Goal: Task Accomplishment & Management: Complete application form

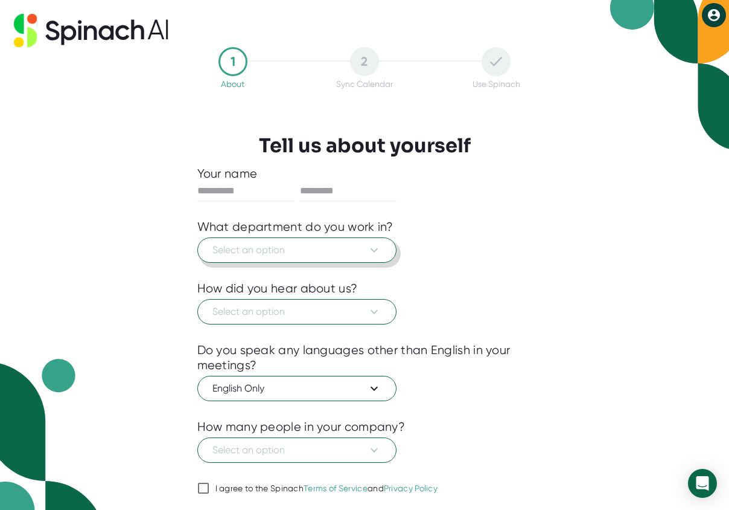
click at [285, 248] on span "Select an option" at bounding box center [297, 250] width 169 height 14
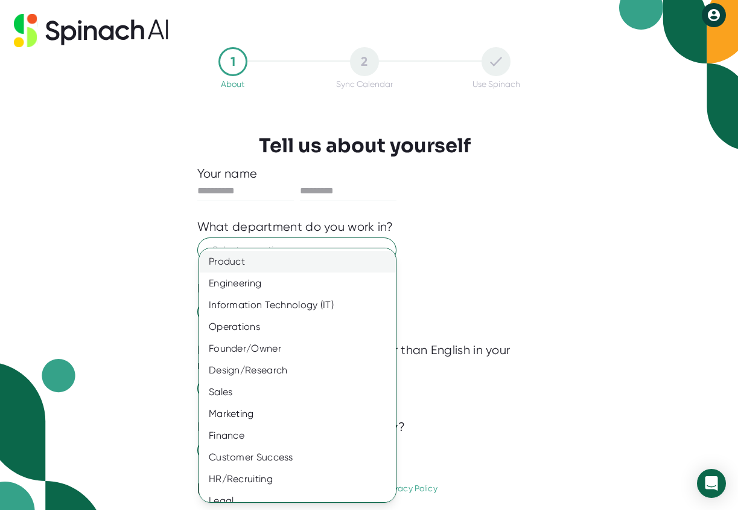
click at [248, 260] on div "Product" at bounding box center [302, 262] width 206 height 22
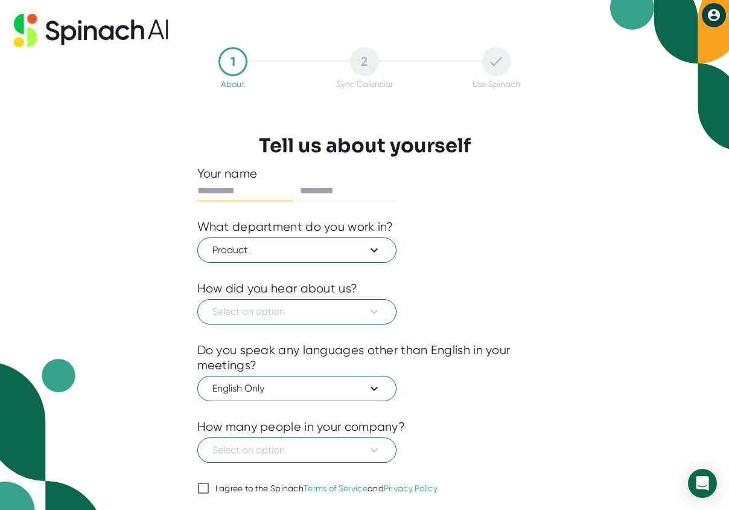
click at [254, 198] on input "text" at bounding box center [245, 190] width 97 height 19
type input "******"
click at [224, 313] on span "Select an option" at bounding box center [297, 311] width 169 height 14
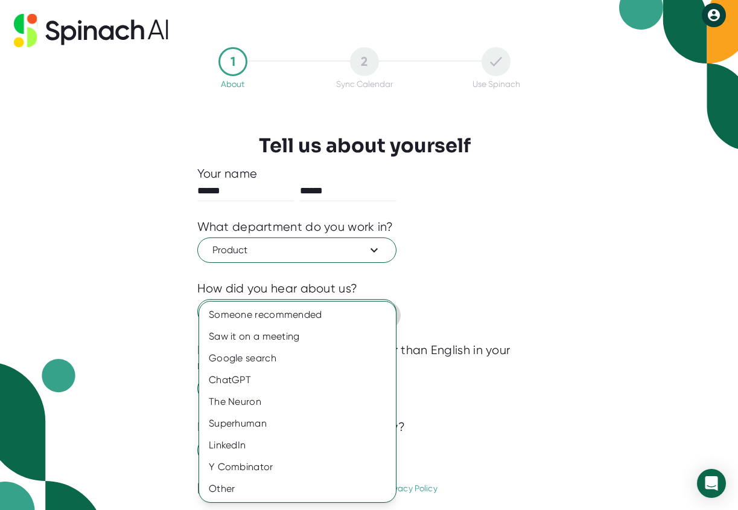
click at [224, 313] on div "Someone recommended" at bounding box center [297, 315] width 197 height 22
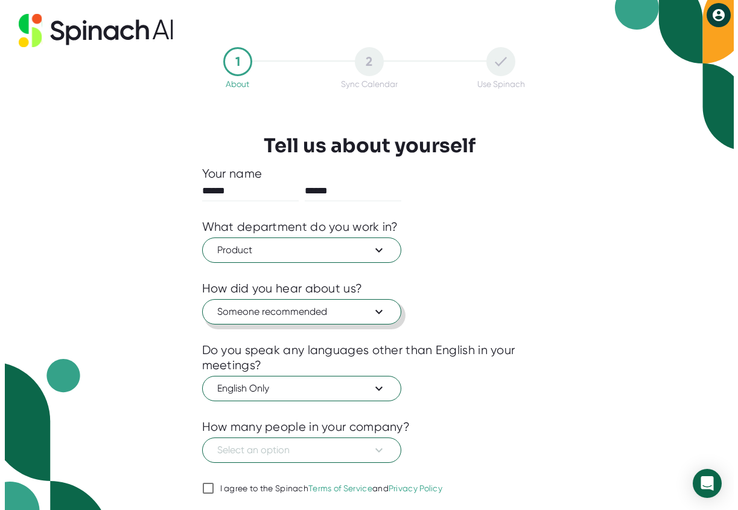
scroll to position [38, 0]
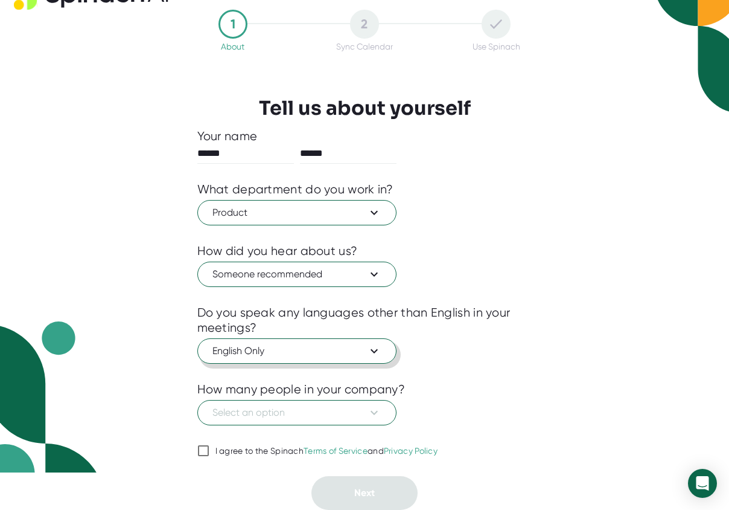
click at [310, 359] on button "English Only" at bounding box center [296, 350] width 199 height 25
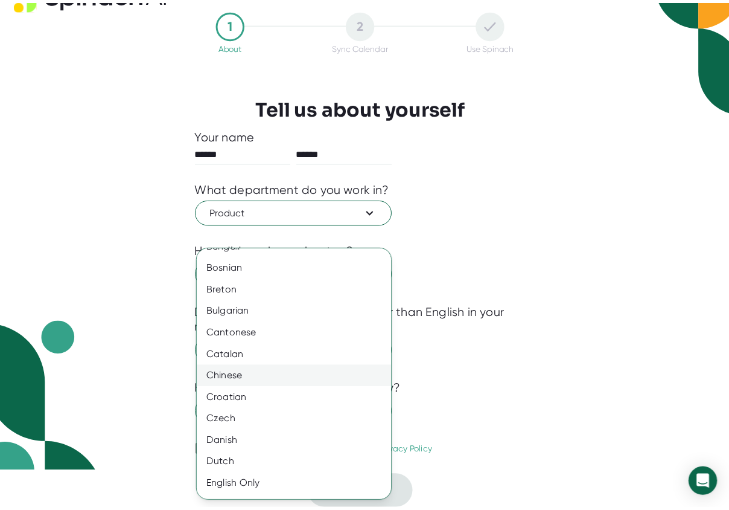
scroll to position [443, 0]
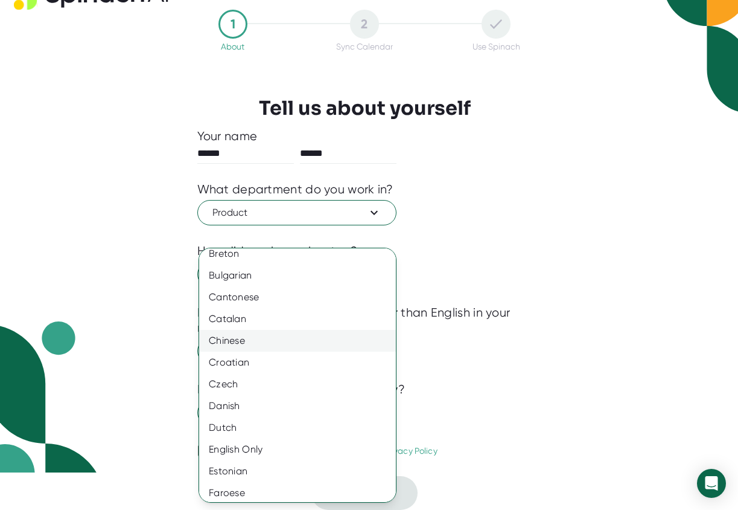
click at [313, 346] on div "Chinese" at bounding box center [302, 341] width 206 height 22
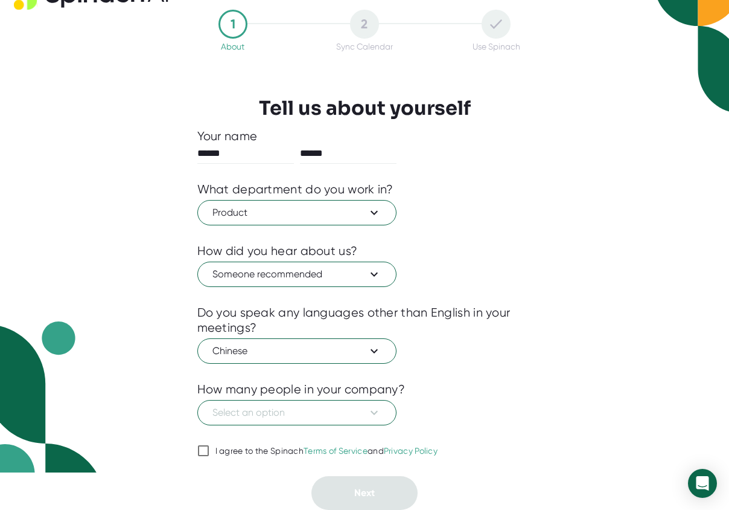
click at [508, 372] on div at bounding box center [364, 372] width 335 height 18
click at [304, 401] on button "Select an option" at bounding box center [296, 412] width 199 height 25
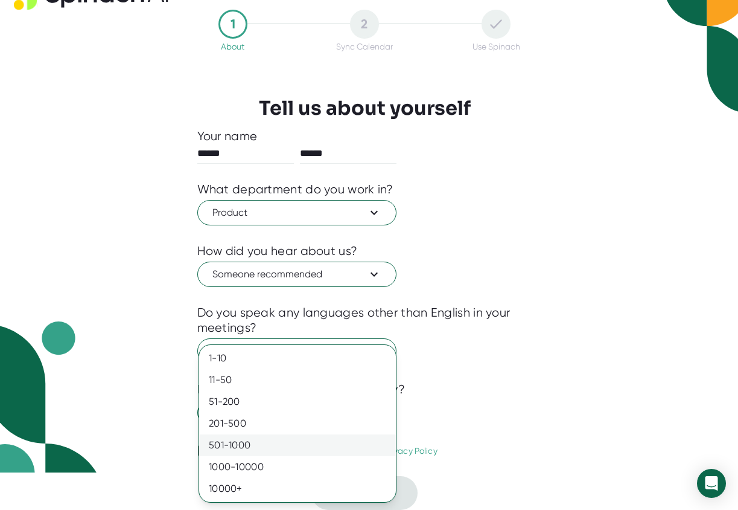
click at [287, 443] on div "501-1000" at bounding box center [297, 445] width 197 height 22
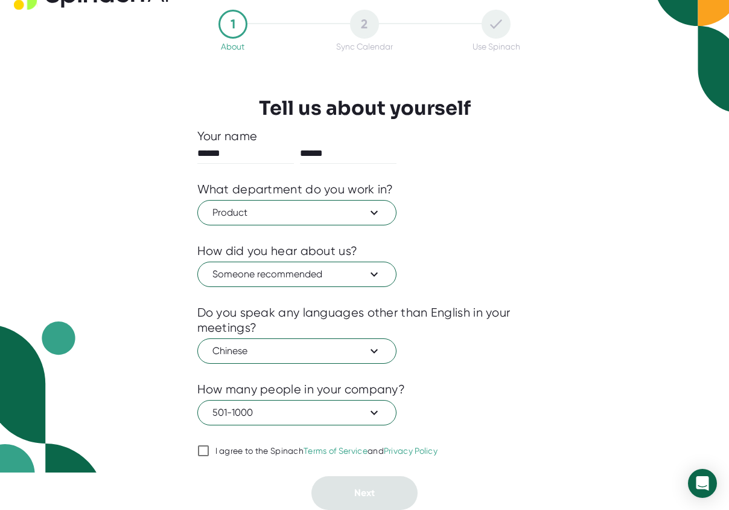
click at [602, 403] on div "1 About 2 Sync Calendar Use Spinach Tell us about yourself Your name ****** ***…" at bounding box center [364, 218] width 729 height 510
click at [198, 452] on input "I agree to the Spinach Terms of Service and Privacy Policy" at bounding box center [203, 450] width 12 height 14
checkbox input "true"
click at [384, 486] on button "Next" at bounding box center [365, 493] width 106 height 34
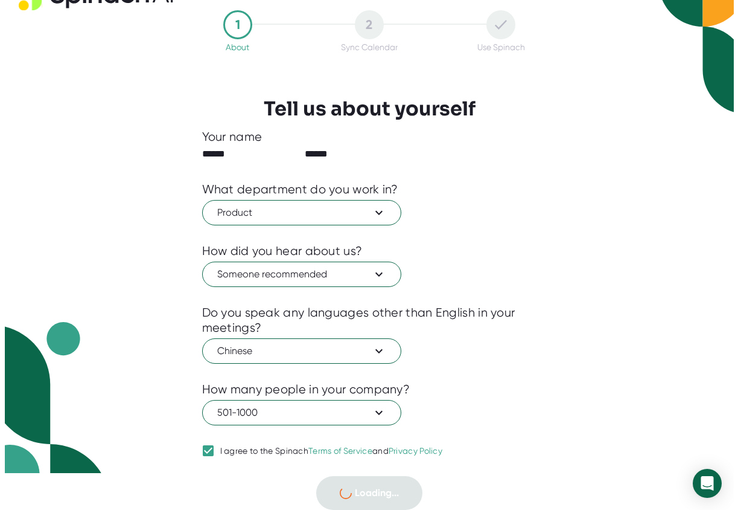
scroll to position [0, 0]
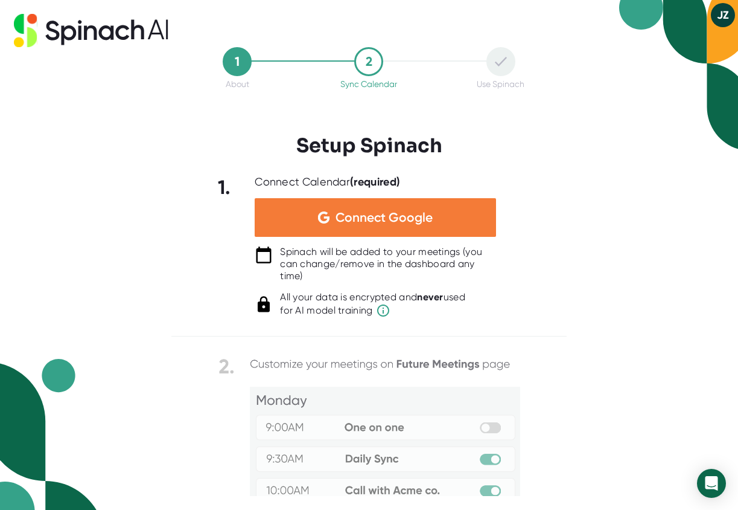
click at [374, 216] on span "Connect Google" at bounding box center [384, 217] width 97 height 12
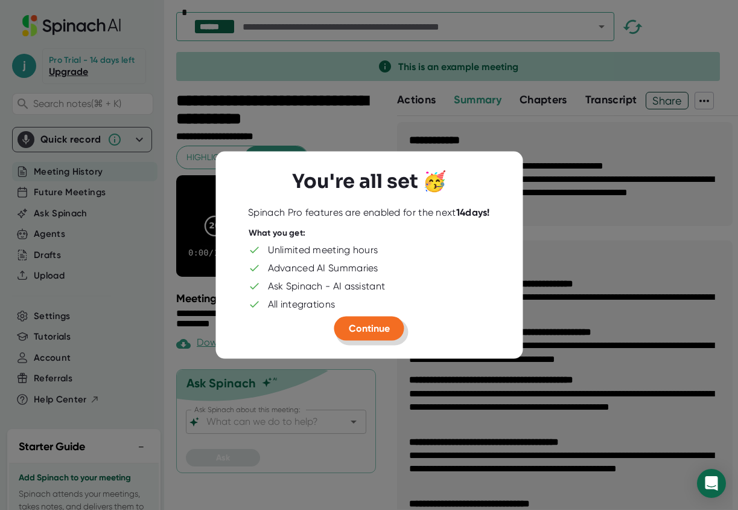
click at [362, 326] on span "Continue" at bounding box center [369, 327] width 41 height 11
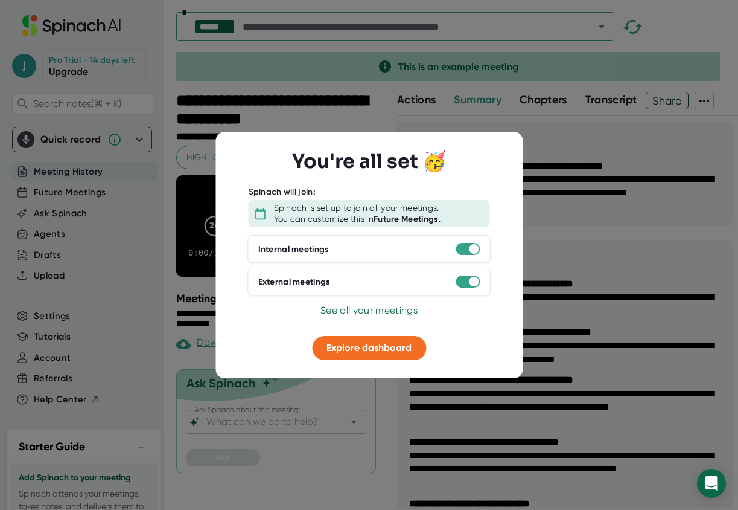
click at [363, 308] on span "See all your meetings" at bounding box center [369, 309] width 97 height 11
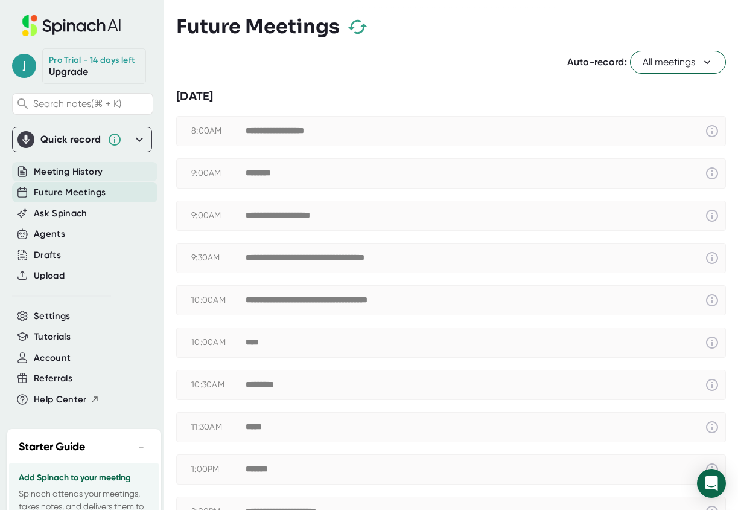
click at [65, 174] on div "Meeting History" at bounding box center [85, 172] width 146 height 20
